Goal: Task Accomplishment & Management: Manage account settings

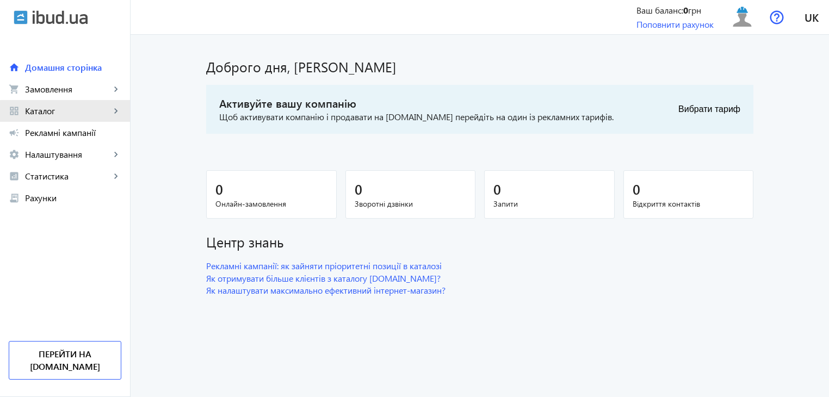
click at [110, 112] on span "Каталог" at bounding box center [67, 111] width 85 height 11
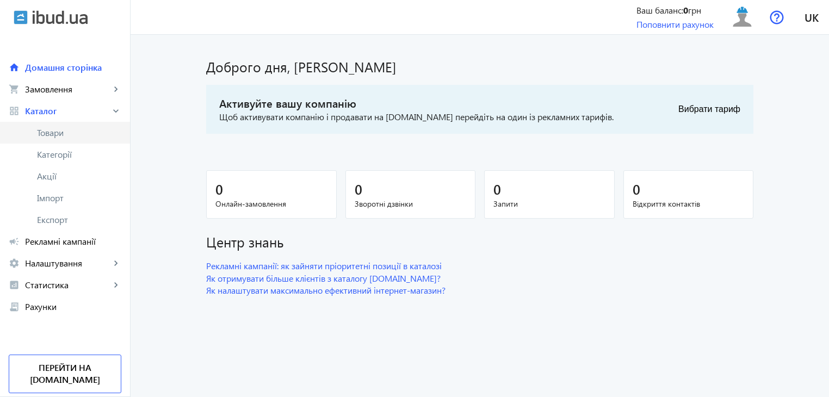
click at [84, 133] on span "Товари" at bounding box center [79, 132] width 84 height 11
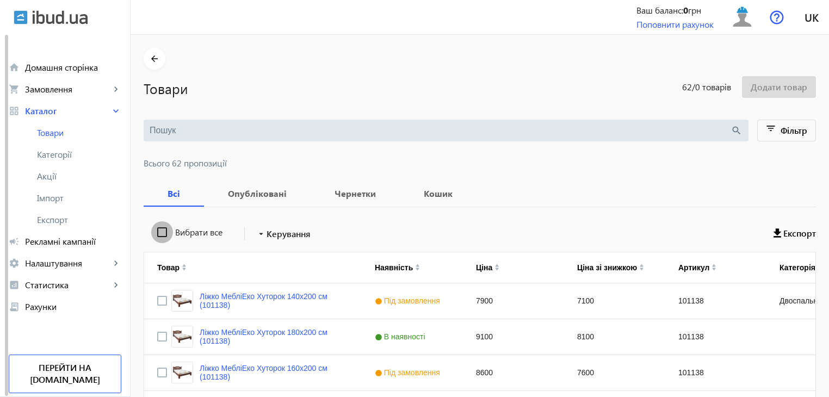
click at [155, 230] on input "Вибрати все" at bounding box center [162, 233] width 22 height 22
checkbox input "true"
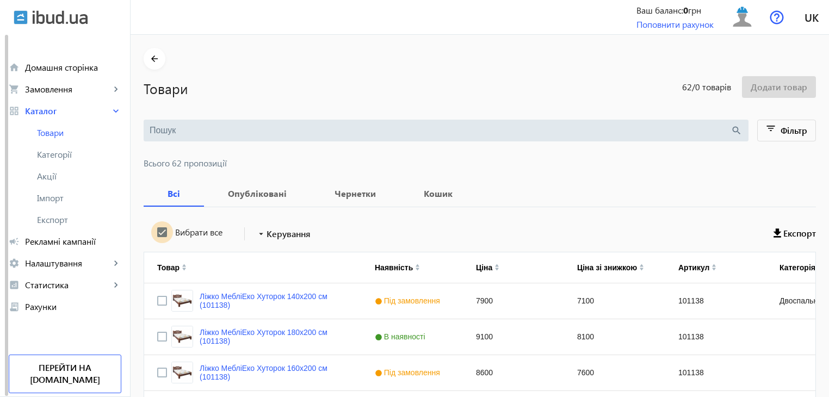
checkbox input "true"
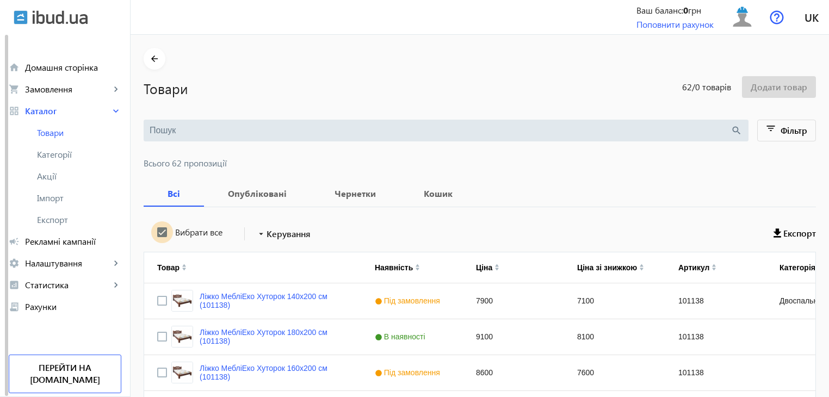
checkbox input "true"
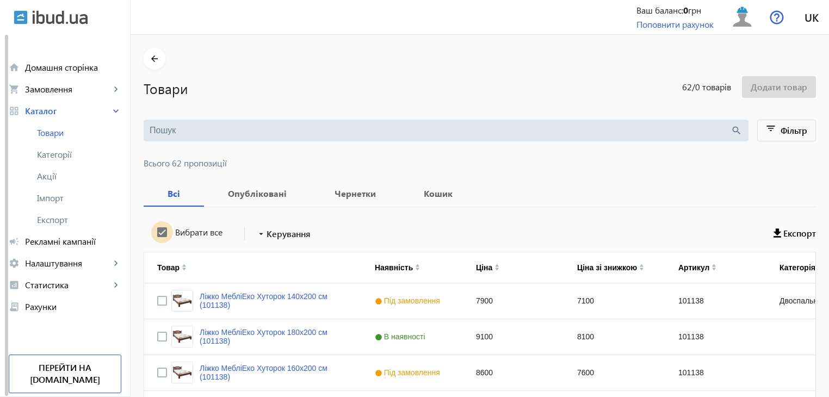
checkbox input "true"
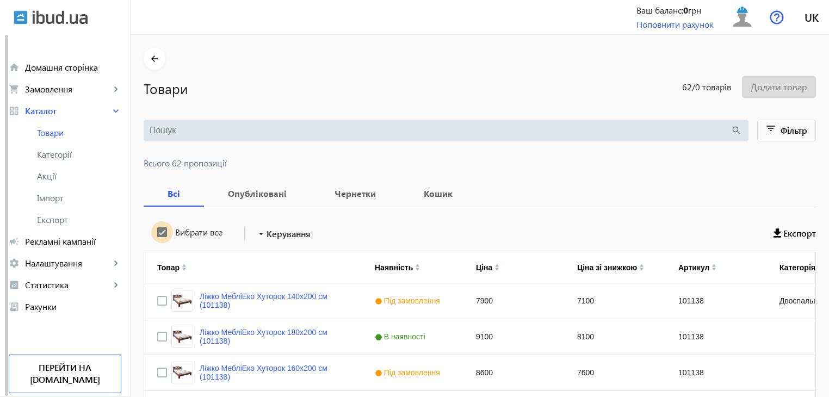
checkbox input "true"
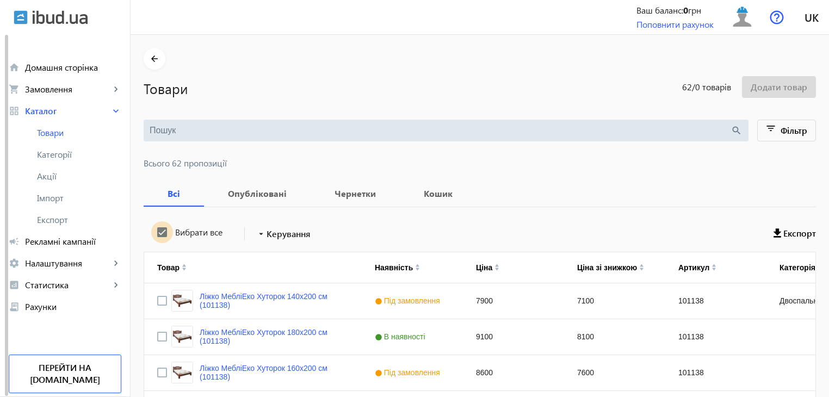
checkbox input "true"
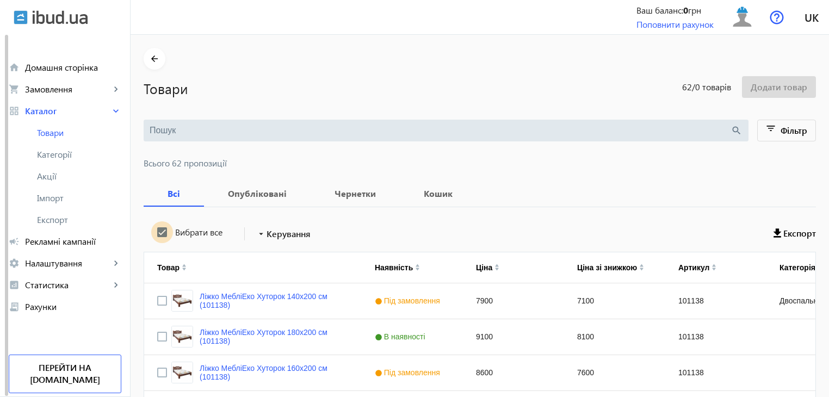
checkbox input "true"
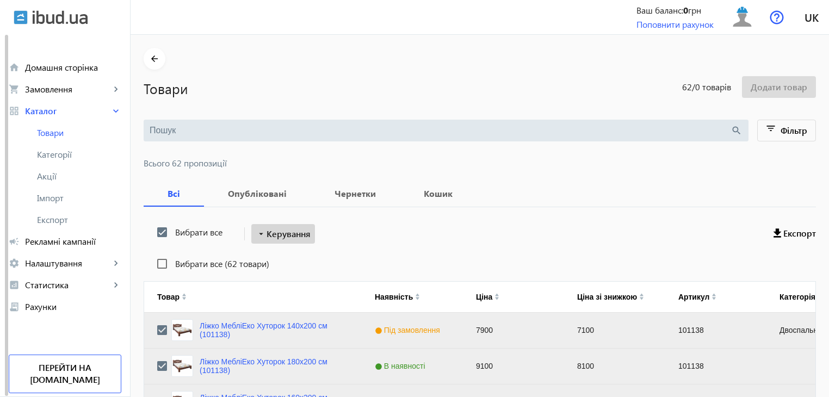
click at [274, 234] on span "Керування" at bounding box center [289, 233] width 44 height 13
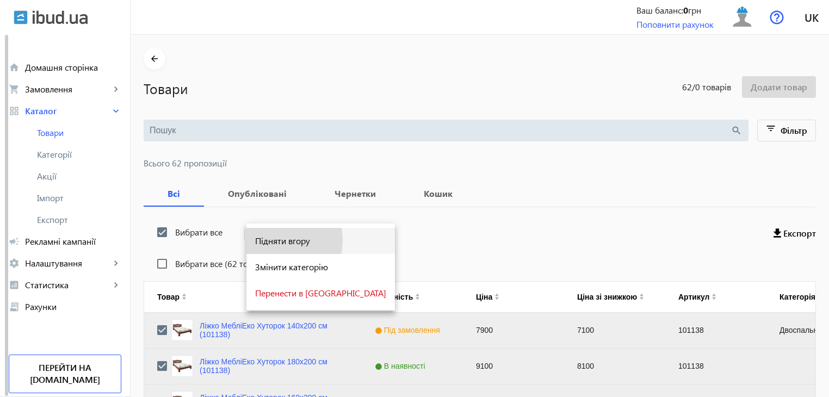
click at [273, 240] on span "Підняти вгору" at bounding box center [320, 241] width 131 height 9
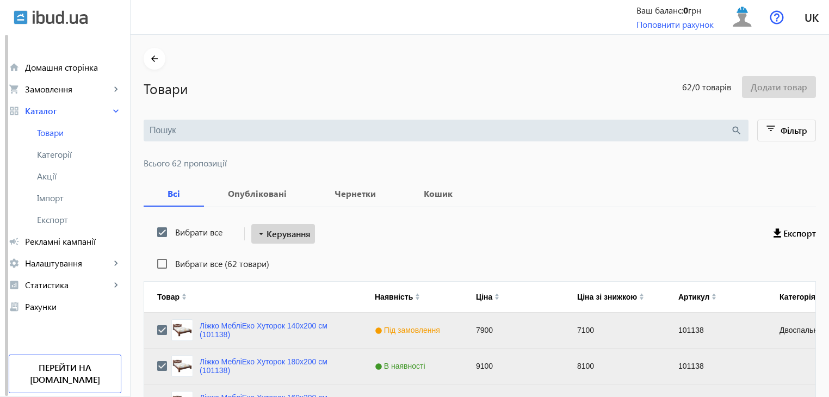
click at [274, 233] on span "Керування" at bounding box center [289, 233] width 44 height 13
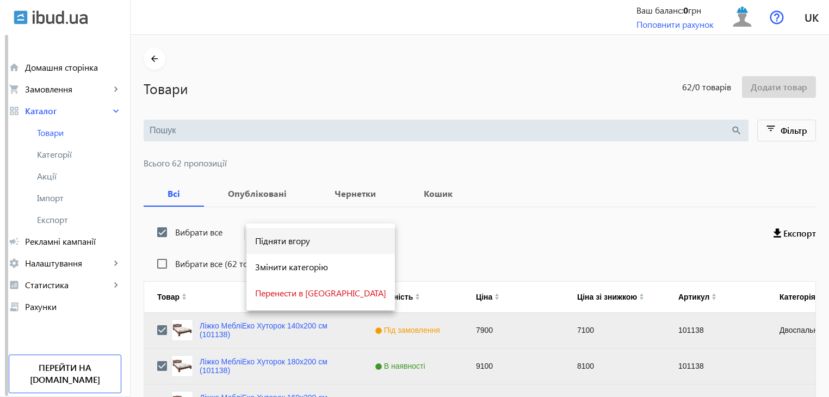
click at [276, 239] on span "Підняти вгору" at bounding box center [320, 241] width 131 height 9
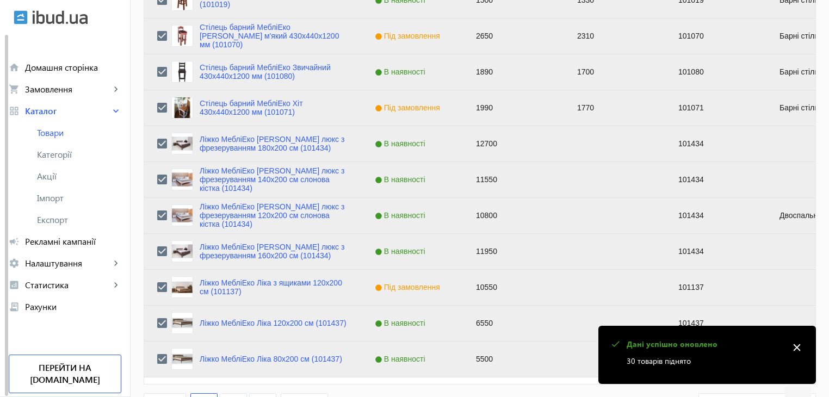
scroll to position [1097, 0]
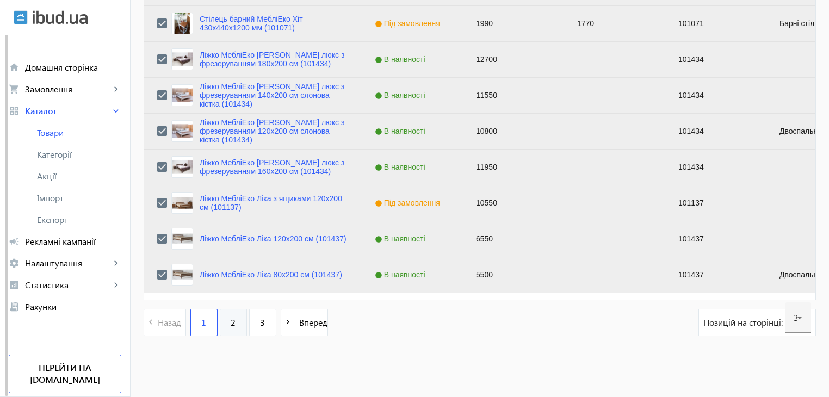
click at [223, 320] on link "2" at bounding box center [233, 322] width 27 height 27
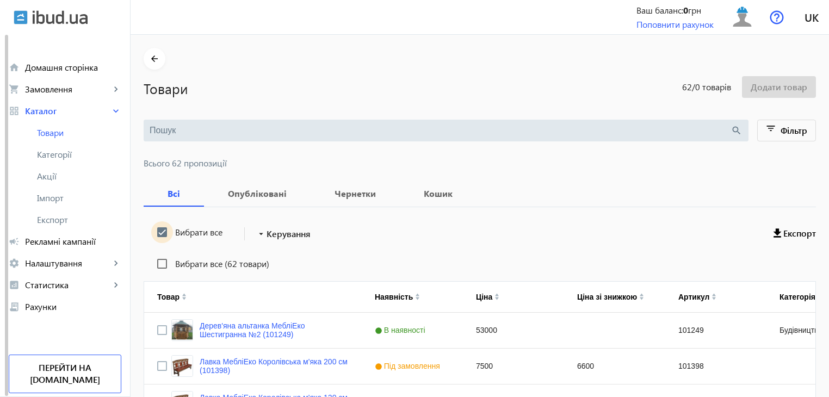
click at [159, 233] on input "Вибрати все" at bounding box center [162, 233] width 22 height 22
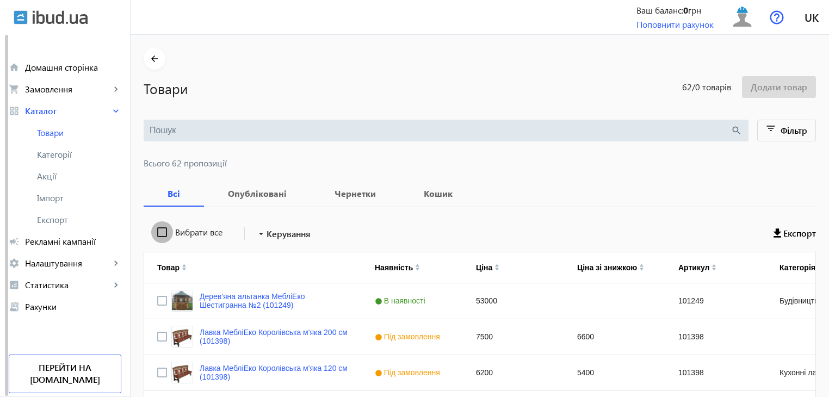
click at [159, 233] on input "Вибрати все" at bounding box center [162, 233] width 22 height 22
checkbox input "true"
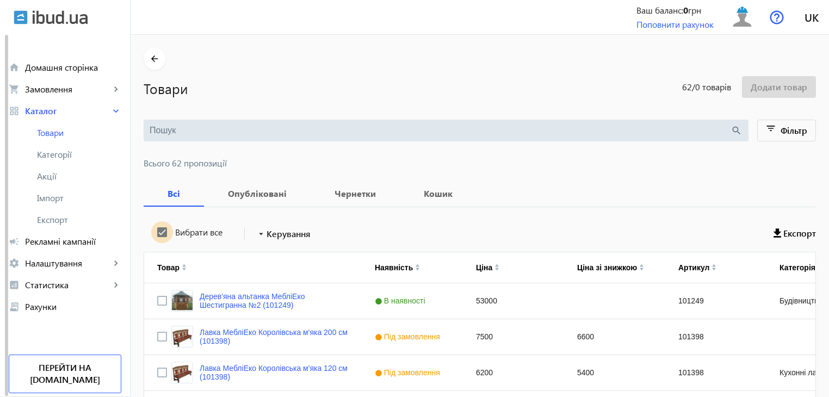
checkbox input "true"
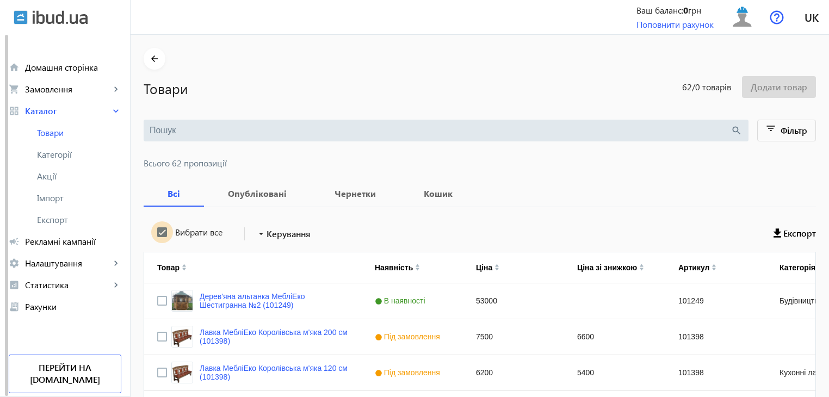
checkbox input "true"
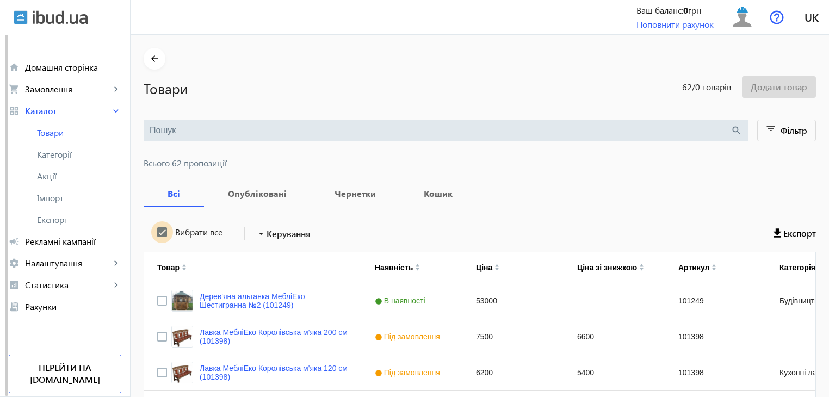
checkbox input "true"
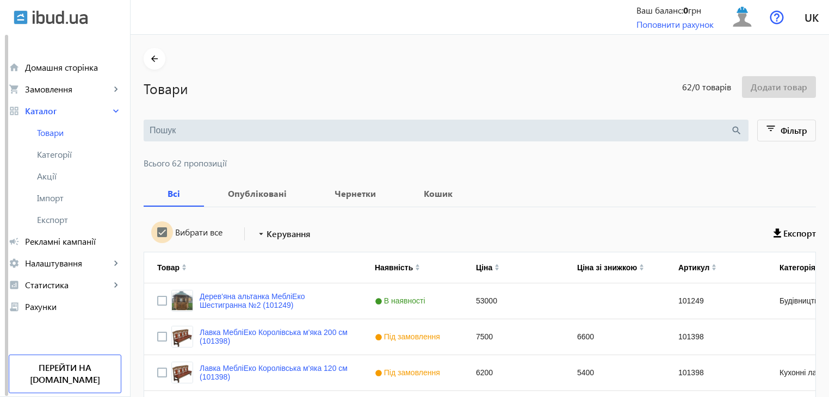
checkbox input "true"
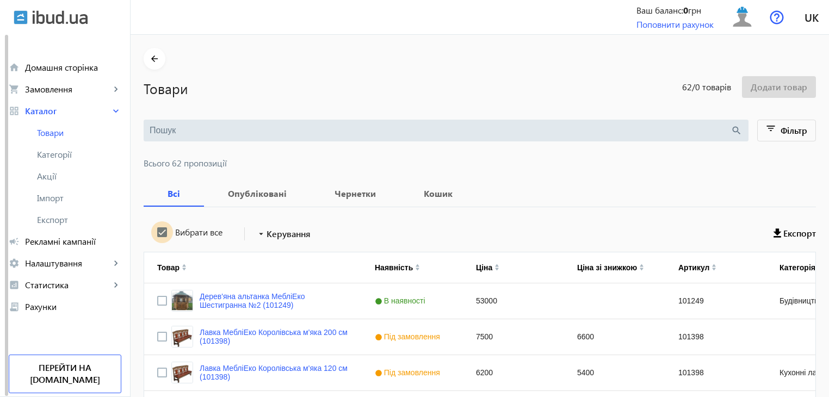
checkbox input "true"
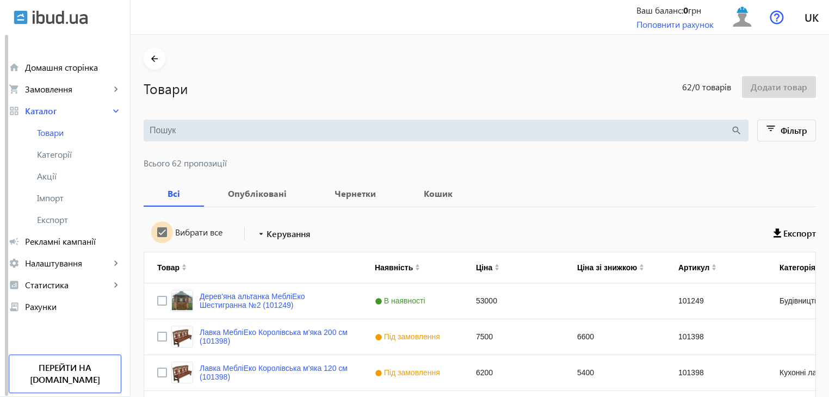
checkbox input "true"
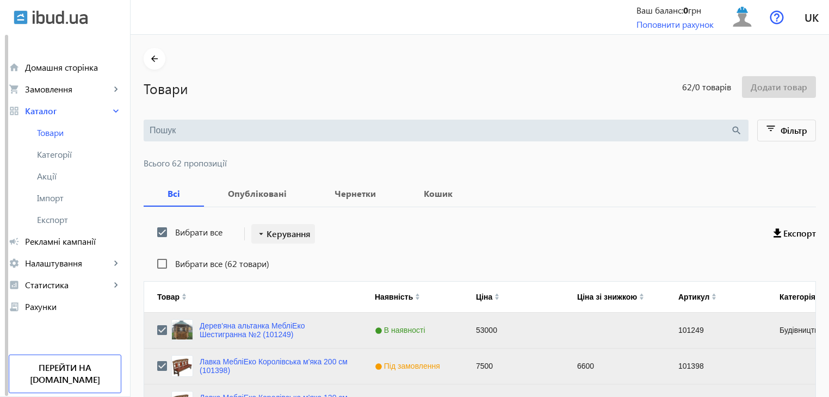
click at [267, 235] on span "Керування" at bounding box center [289, 233] width 44 height 13
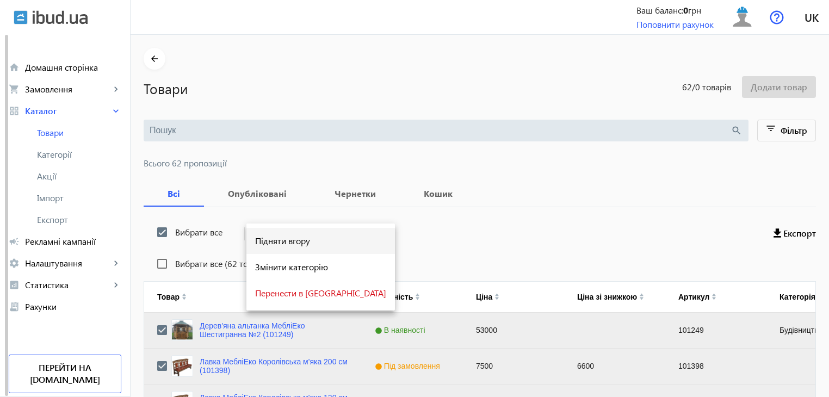
click at [268, 244] on span "Підняти вгору" at bounding box center [320, 241] width 131 height 9
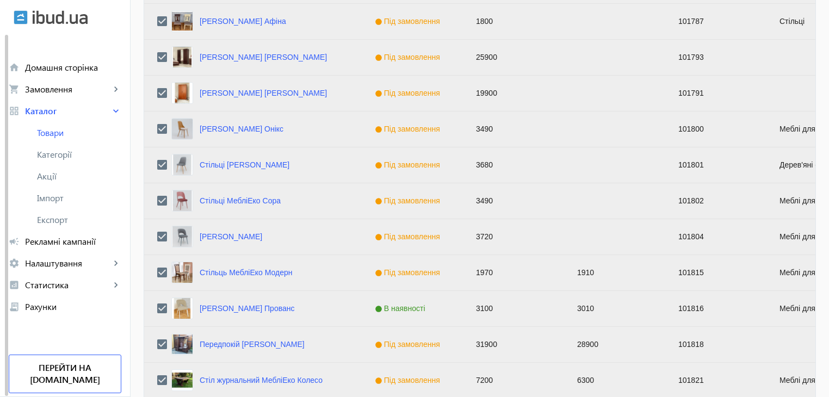
scroll to position [1097, 0]
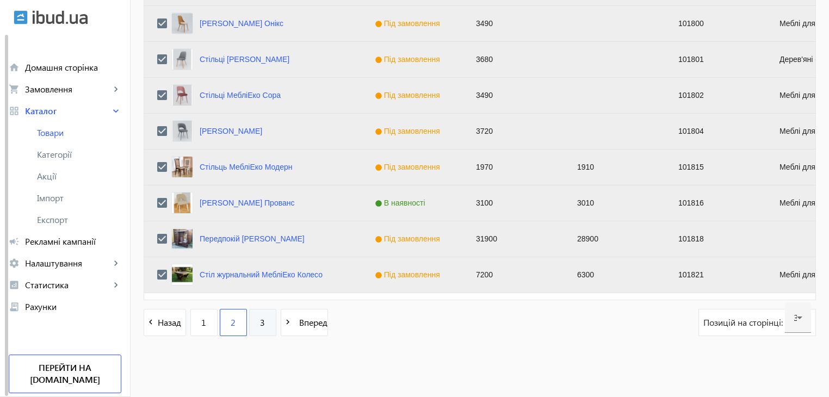
click at [260, 323] on span "3" at bounding box center [262, 323] width 5 height 12
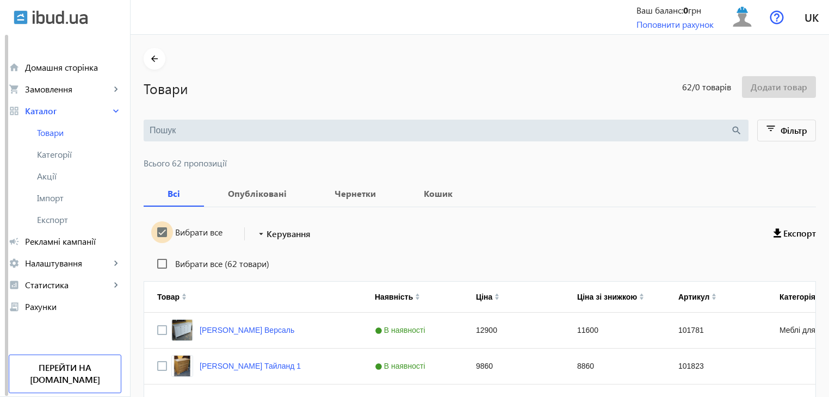
click at [152, 231] on input "Вибрати все" at bounding box center [162, 233] width 22 height 22
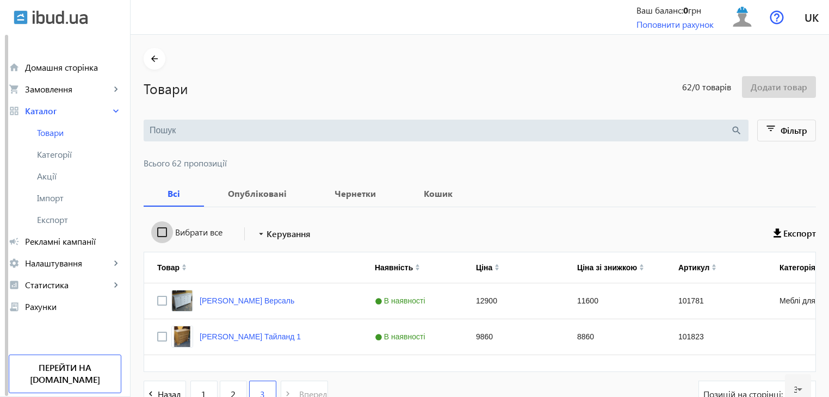
click at [152, 231] on input "Вибрати все" at bounding box center [162, 233] width 22 height 22
checkbox input "true"
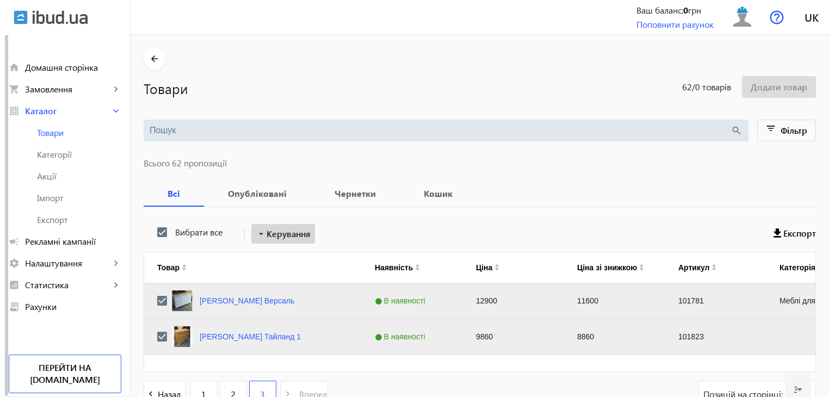
click at [277, 238] on span "Керування" at bounding box center [289, 233] width 44 height 13
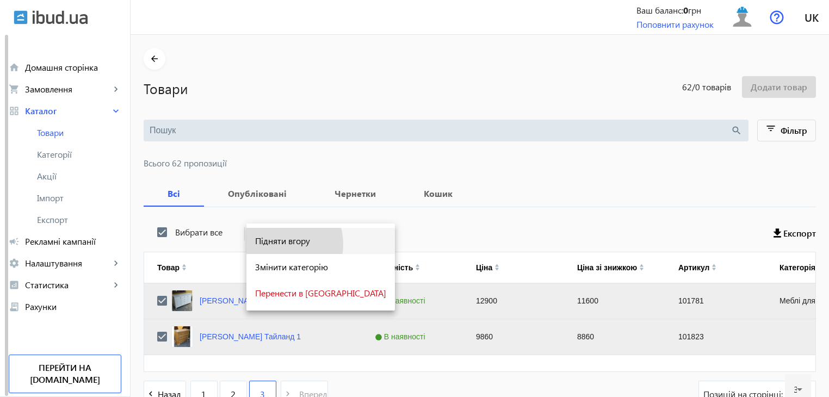
click at [278, 244] on span "Підняти вгору" at bounding box center [320, 241] width 131 height 9
